Goal: Find specific page/section: Find specific page/section

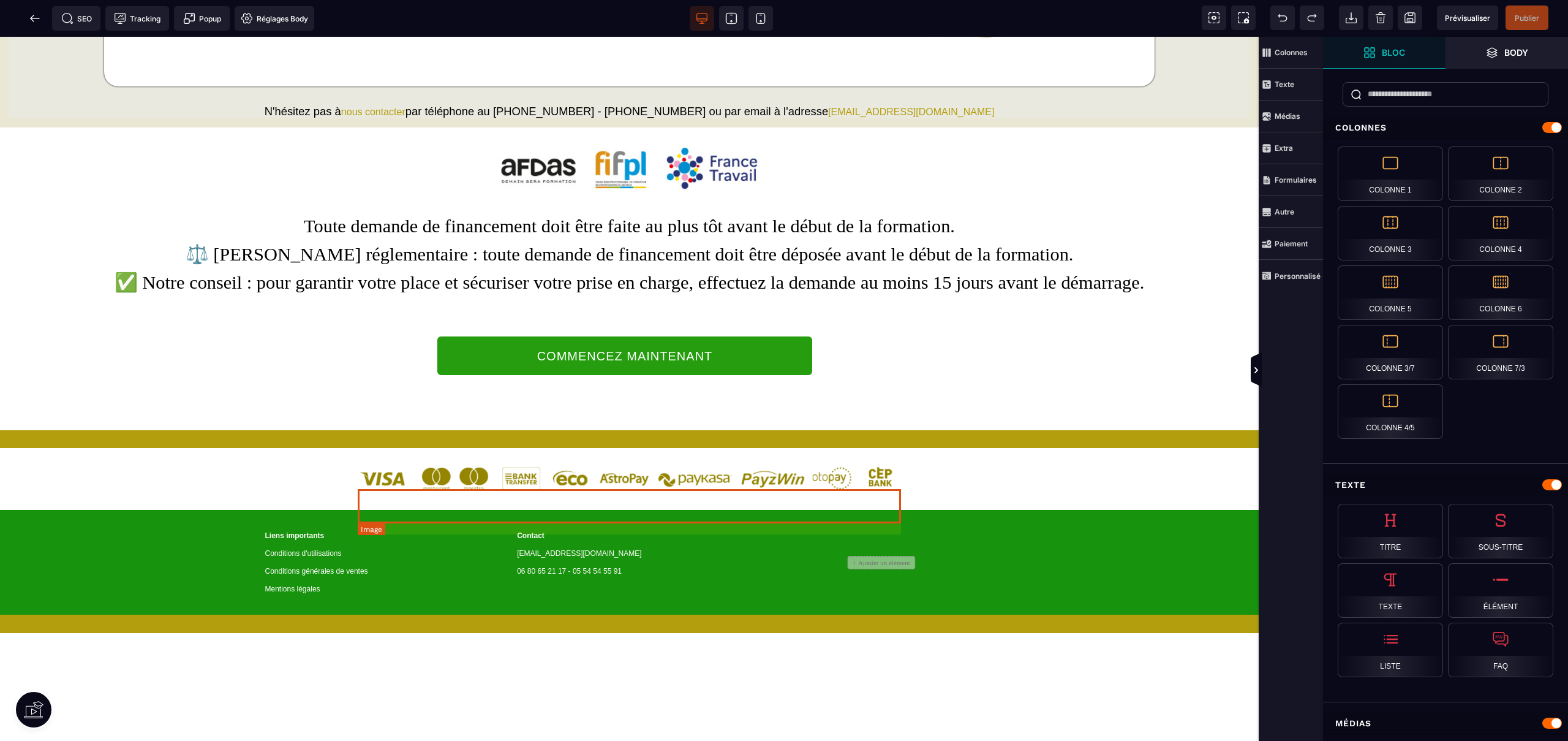
scroll to position [2007, 0]
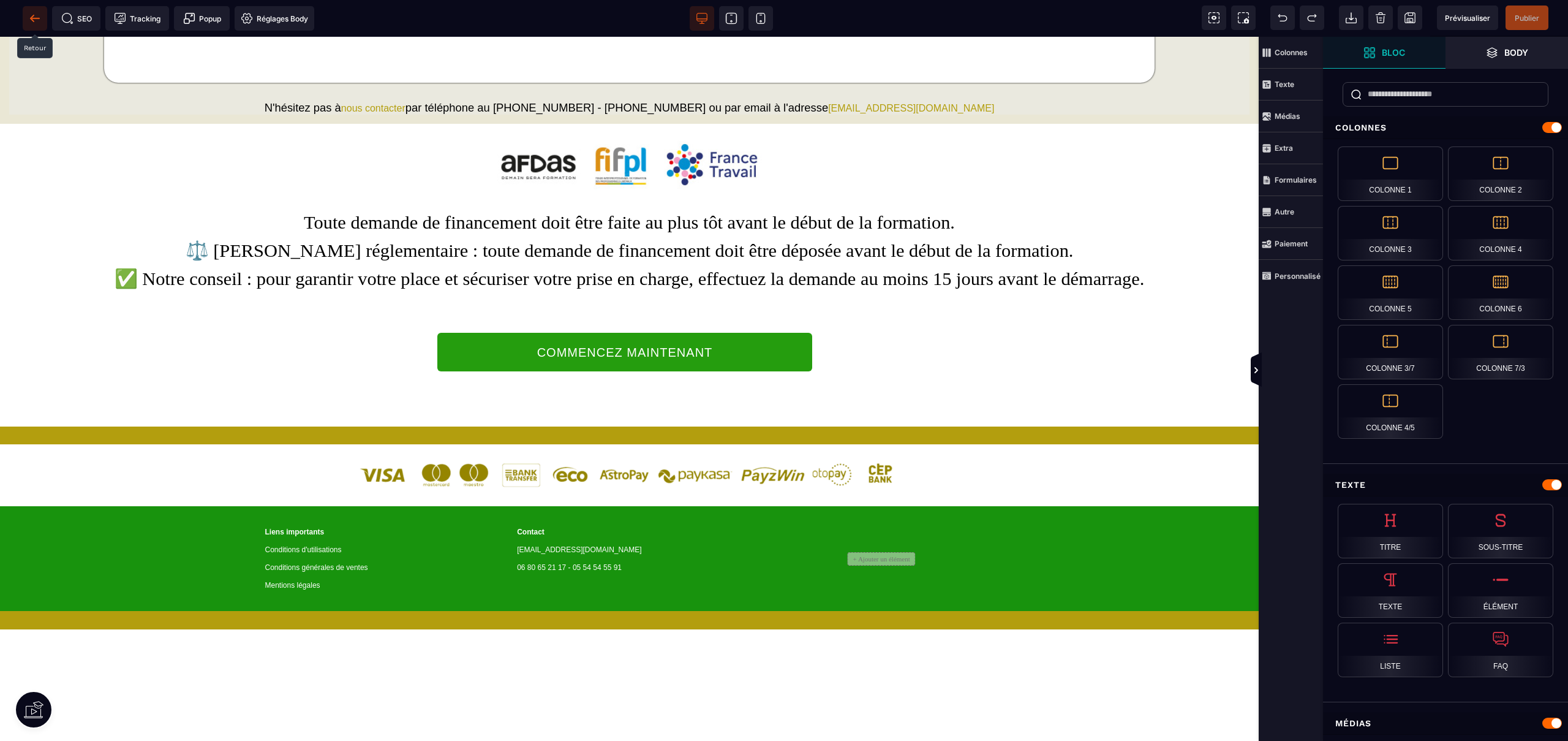
click at [33, 19] on icon at bounding box center [34, 18] width 9 height 1
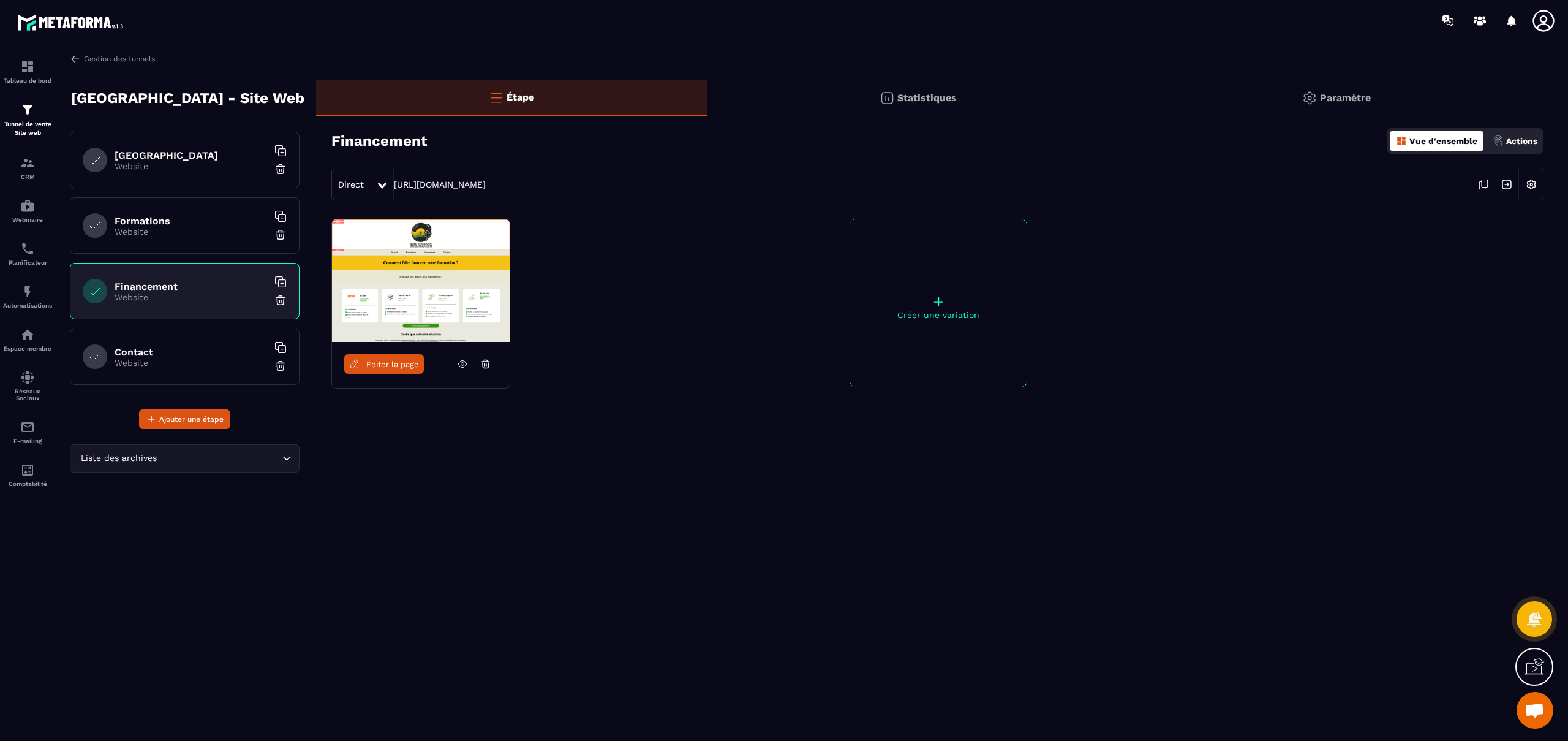
click at [151, 351] on h6 "Contact" at bounding box center [191, 352] width 153 height 12
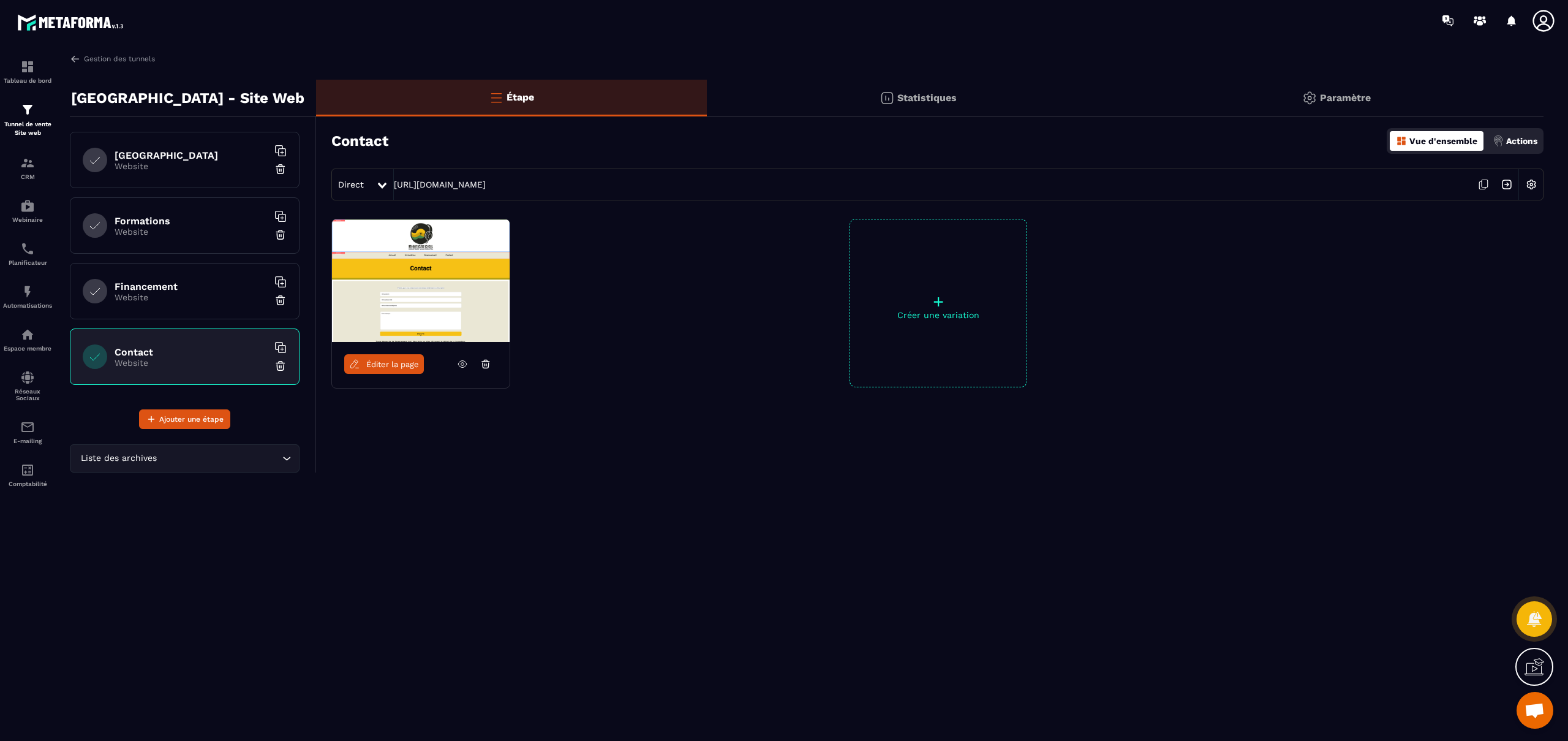
click at [384, 362] on span "Éditer la page" at bounding box center [393, 364] width 53 height 9
